Goal: Task Accomplishment & Management: Manage account settings

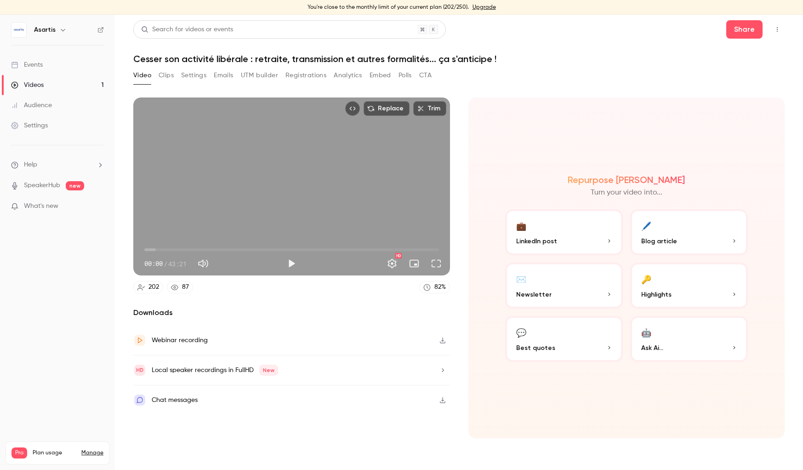
click at [567, 233] on button "💼 LinkedIn post" at bounding box center [564, 232] width 118 height 46
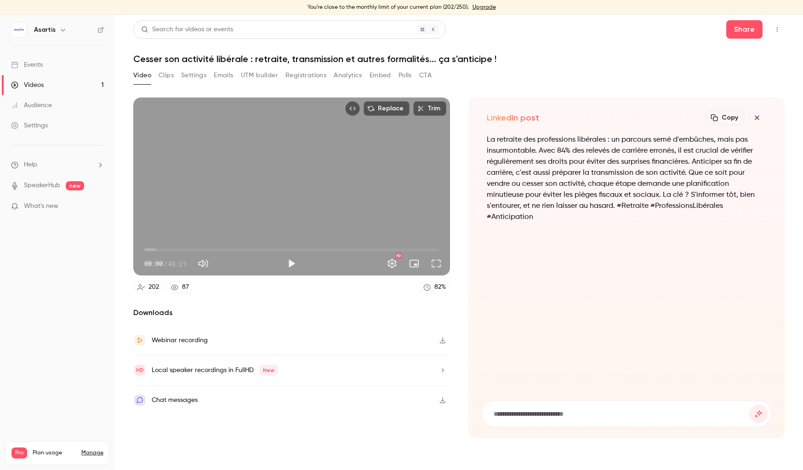
click at [72, 206] on p "What's new" at bounding box center [50, 206] width 78 height 10
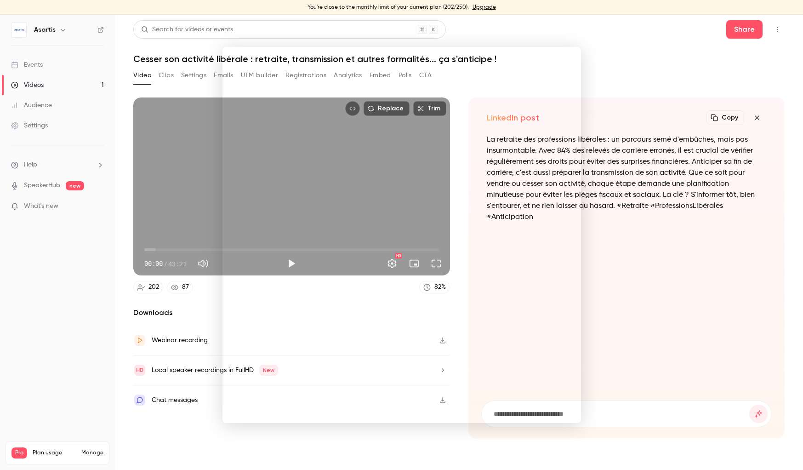
click at [105, 320] on div at bounding box center [401, 235] width 803 height 470
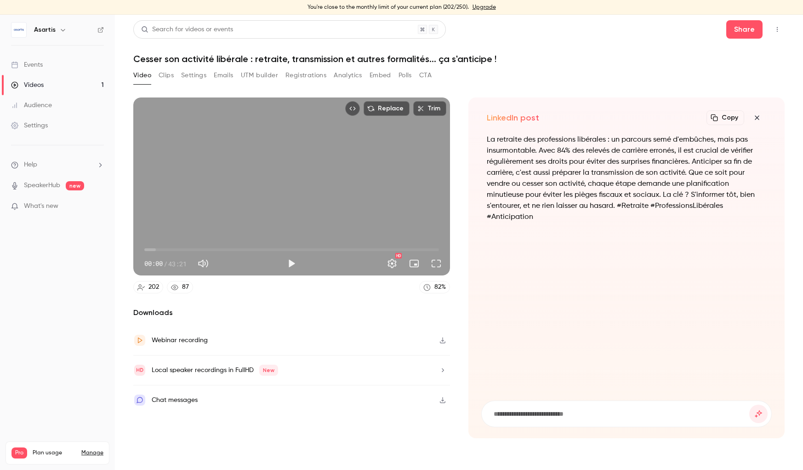
click at [442, 341] on icon "button" at bounding box center [443, 340] width 6 height 6
click at [51, 127] on link "Settings" at bounding box center [57, 125] width 115 height 20
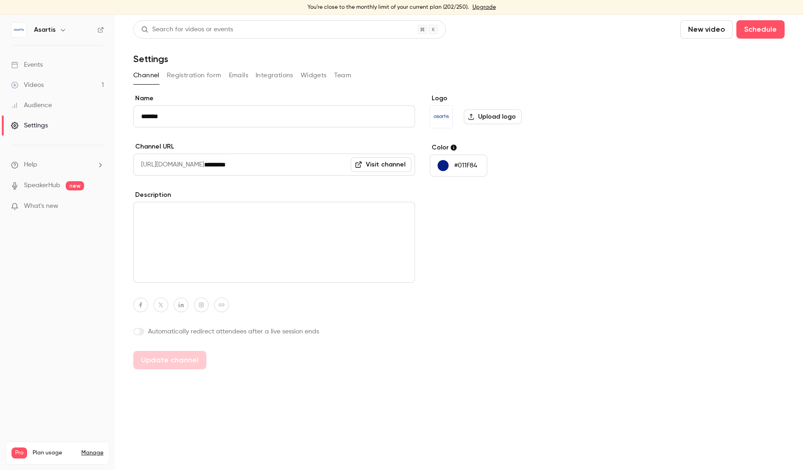
click at [60, 32] on icon "button" at bounding box center [62, 29] width 7 height 7
click at [49, 100] on div "Billing" at bounding box center [78, 99] width 89 height 9
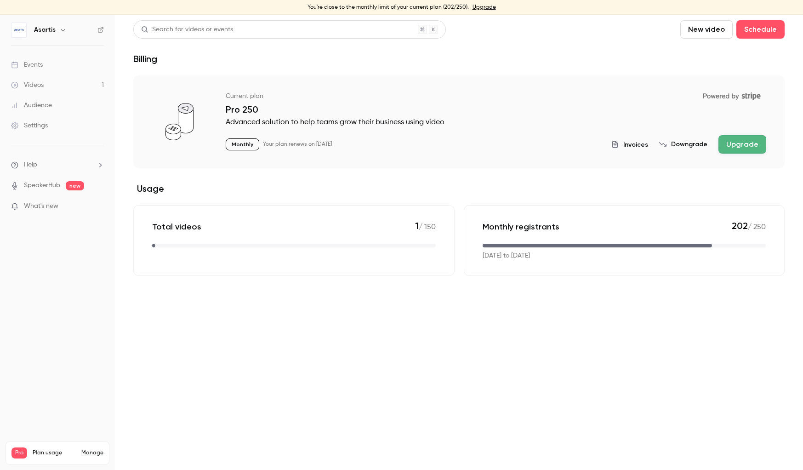
click at [627, 146] on button "Invoices" at bounding box center [629, 145] width 37 height 10
